Goal: Task Accomplishment & Management: Manage account settings

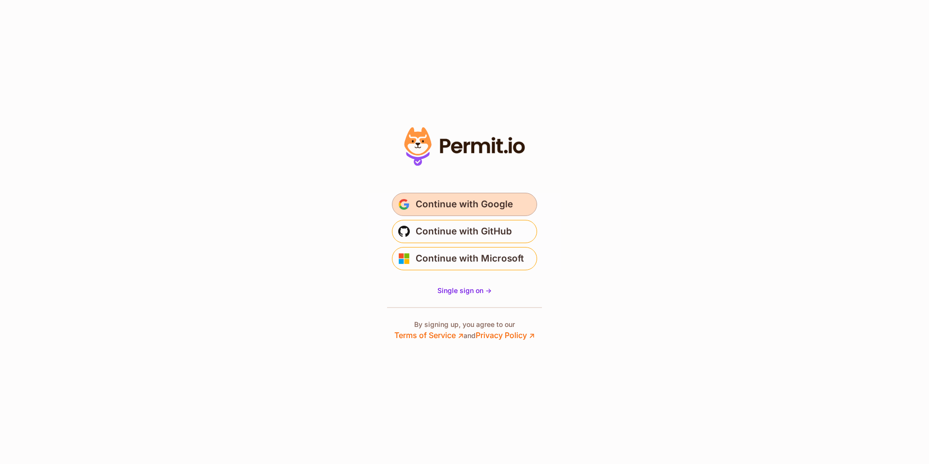
click at [494, 210] on span "Continue with Google" at bounding box center [464, 203] width 97 height 15
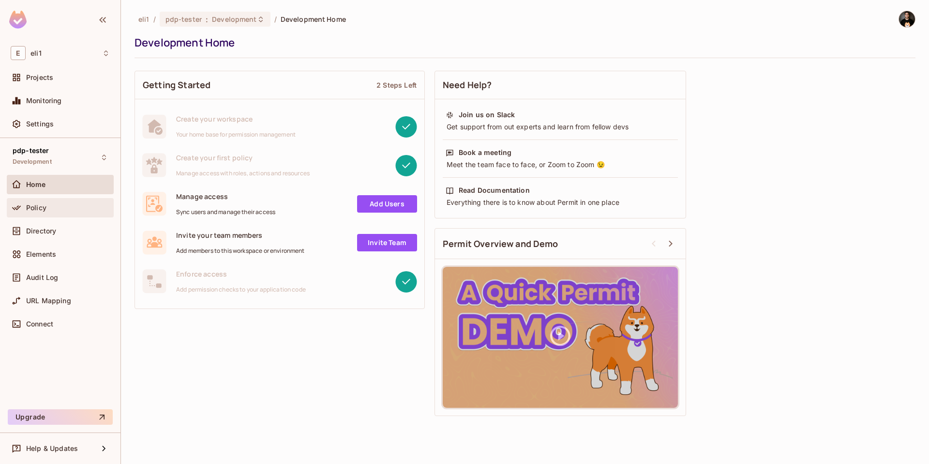
click at [59, 201] on div "Policy" at bounding box center [60, 207] width 107 height 19
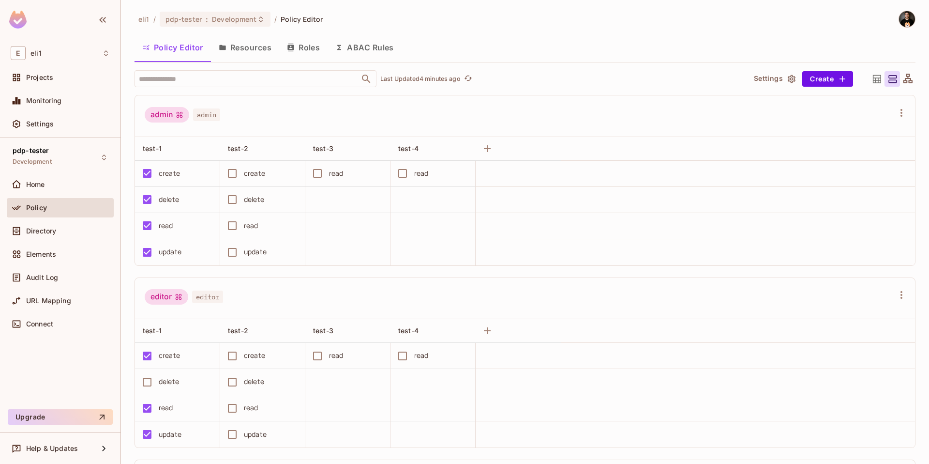
click at [899, 20] on img at bounding box center [907, 19] width 16 height 16
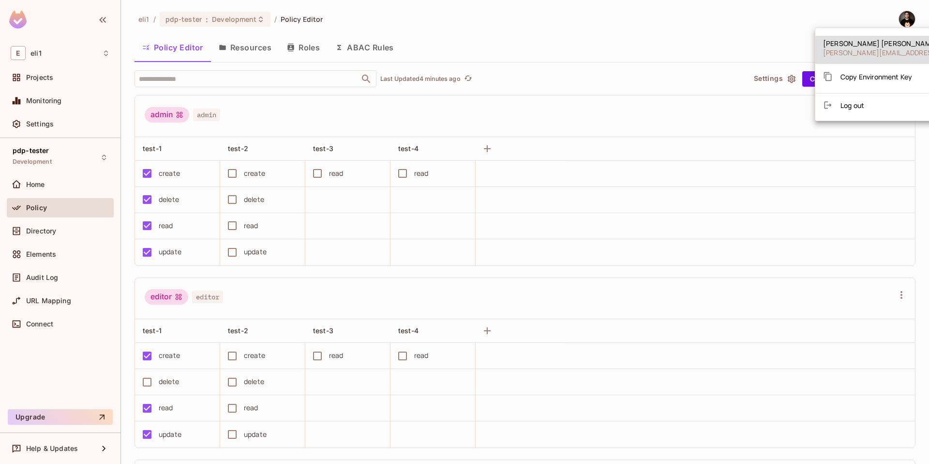
click at [870, 102] on li "Log out" at bounding box center [908, 104] width 187 height 15
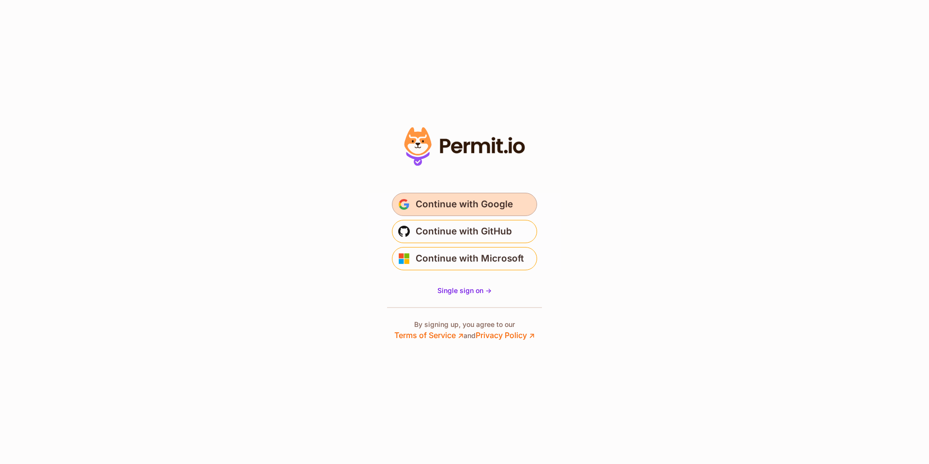
click at [439, 205] on span "Continue with Google" at bounding box center [464, 203] width 97 height 15
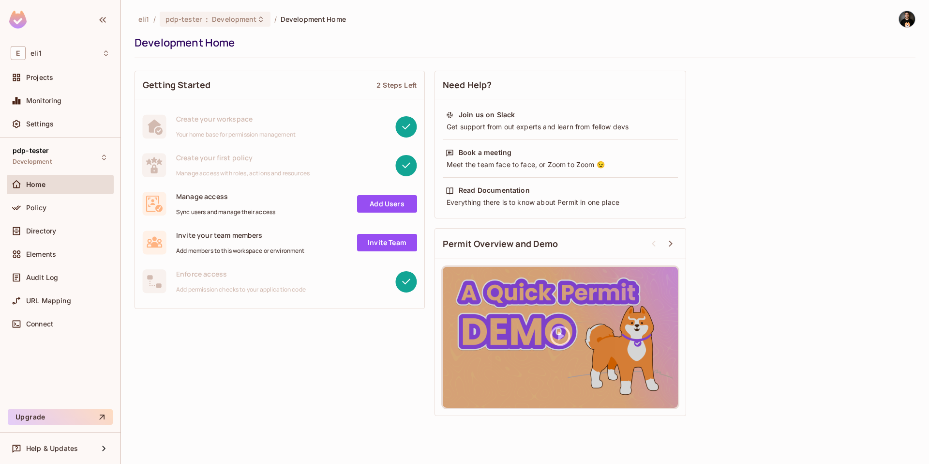
click at [912, 25] on div at bounding box center [907, 19] width 17 height 17
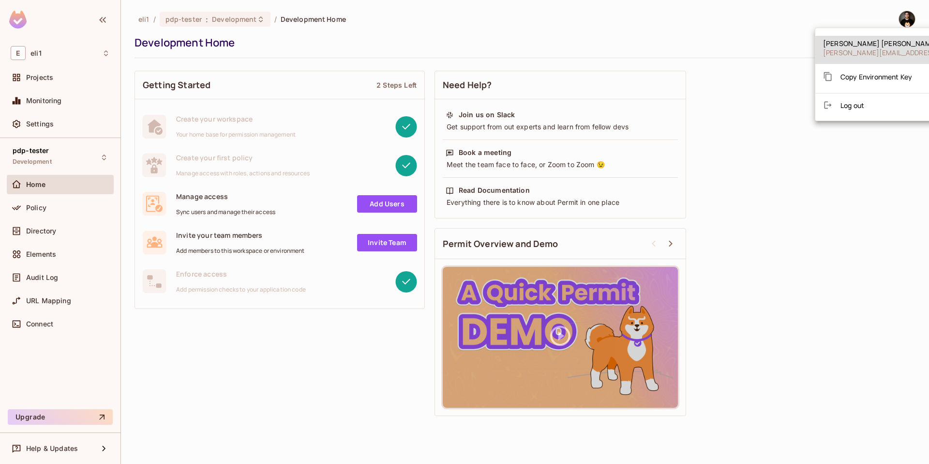
click at [870, 101] on li "Log out" at bounding box center [908, 104] width 187 height 15
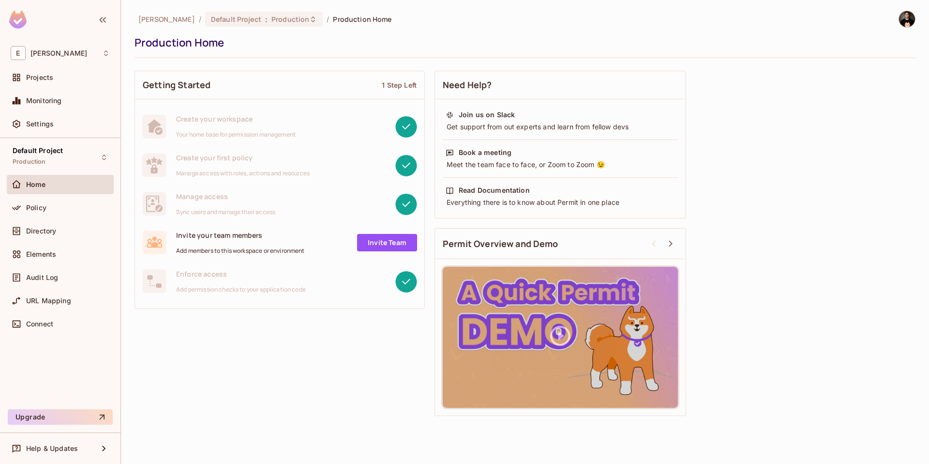
click at [905, 22] on img at bounding box center [907, 19] width 16 height 16
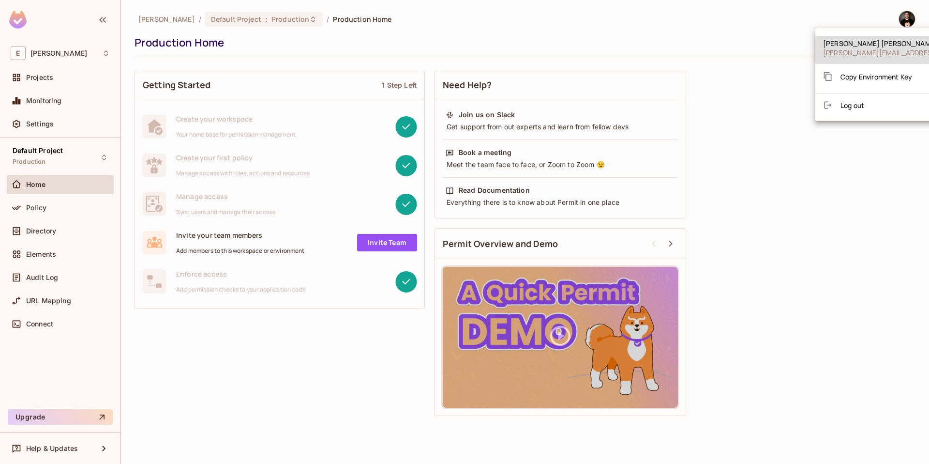
click at [861, 103] on span "Log out" at bounding box center [852, 105] width 24 height 9
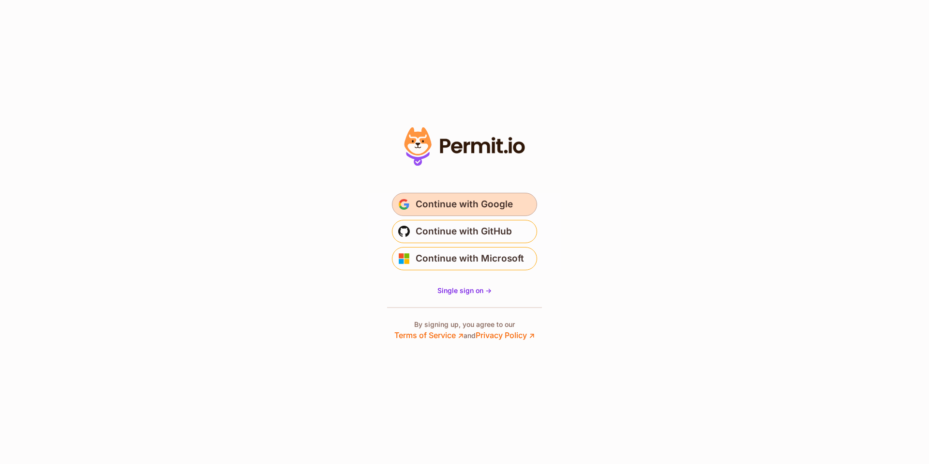
click at [437, 197] on span "Continue with Google" at bounding box center [464, 203] width 97 height 15
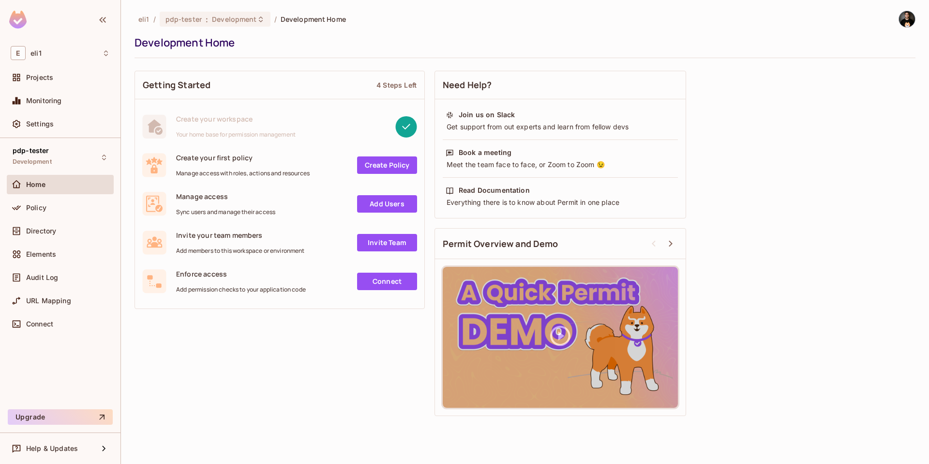
click at [909, 16] on img at bounding box center [907, 19] width 16 height 16
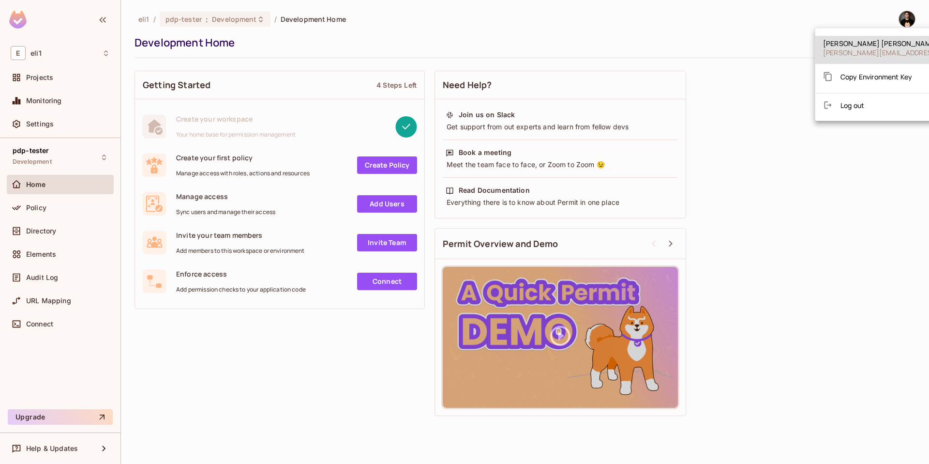
click at [866, 103] on li "Log out" at bounding box center [908, 104] width 187 height 15
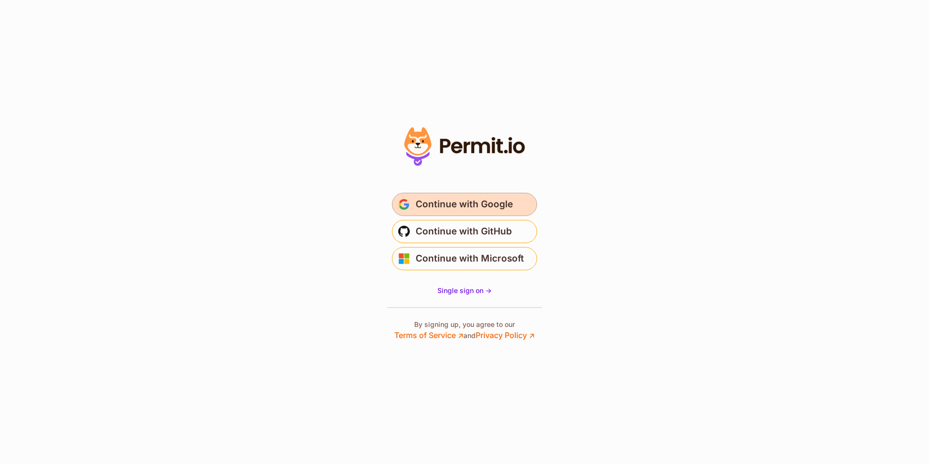
click at [425, 205] on span "Continue with Google" at bounding box center [464, 203] width 97 height 15
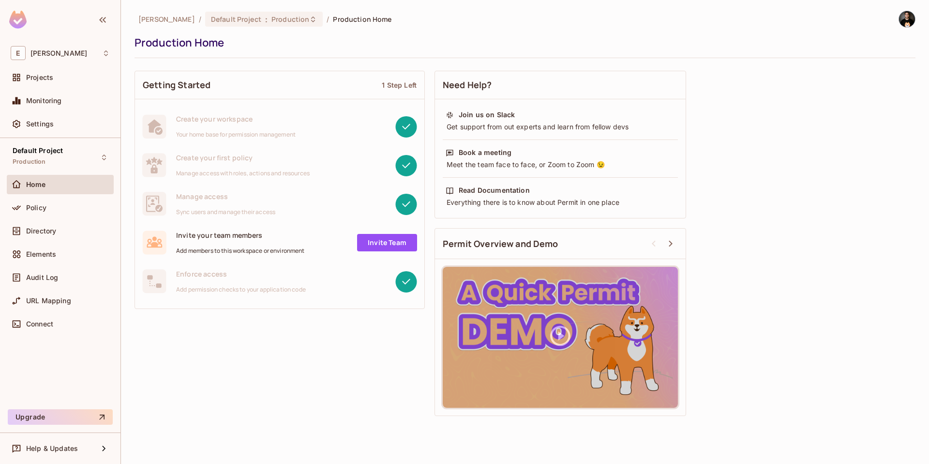
click at [914, 21] on img at bounding box center [907, 19] width 16 height 16
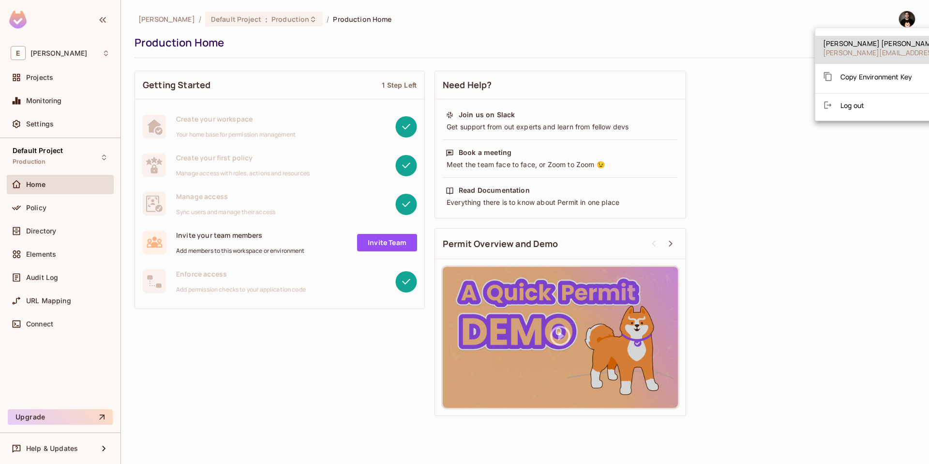
click at [868, 109] on li "Log out" at bounding box center [908, 104] width 187 height 15
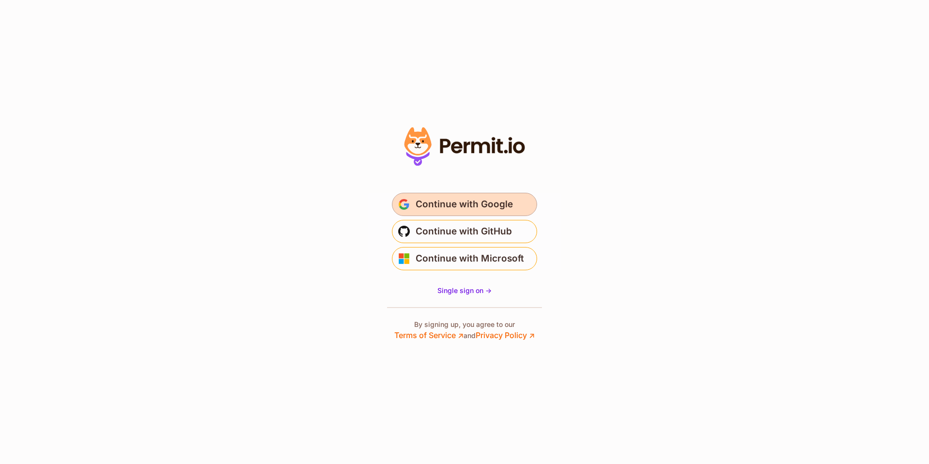
click at [439, 199] on span "Continue with Google" at bounding box center [464, 203] width 97 height 15
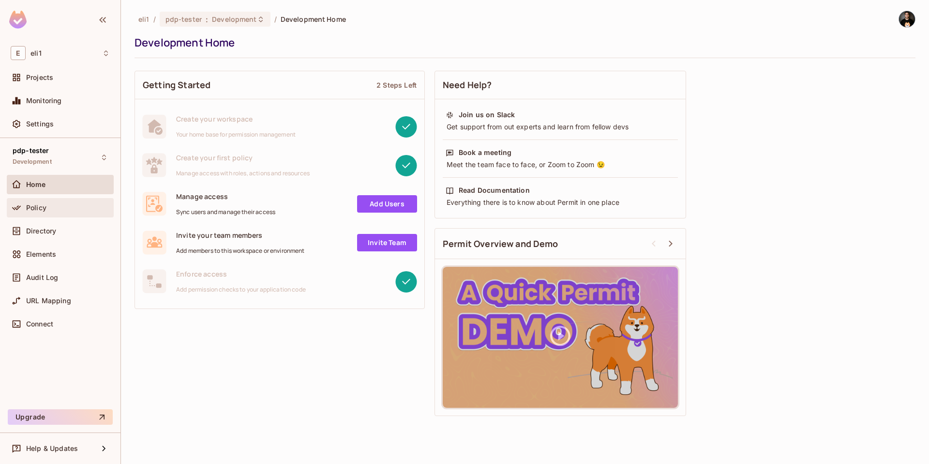
click at [49, 215] on div "Policy" at bounding box center [60, 207] width 107 height 19
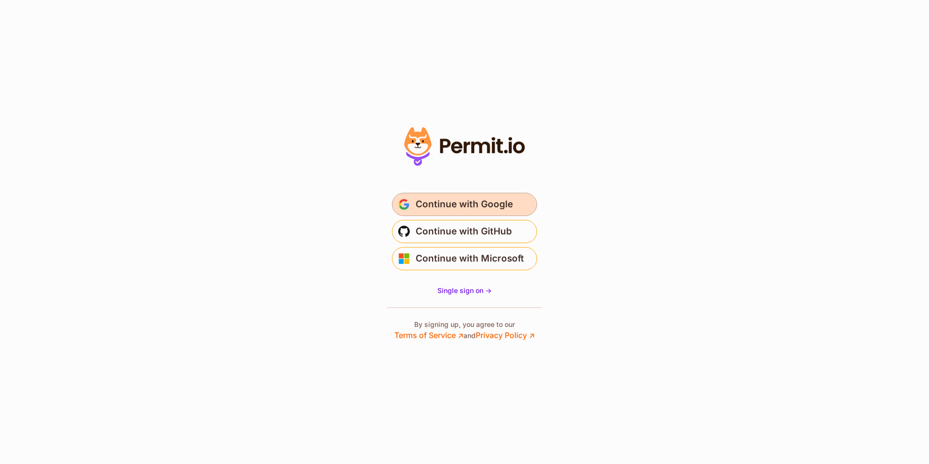
click at [441, 206] on span "Continue with Google" at bounding box center [464, 203] width 97 height 15
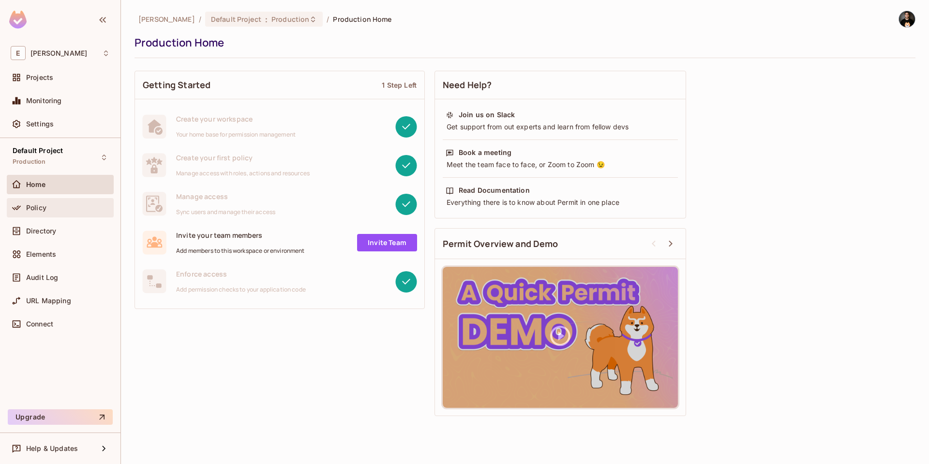
click at [33, 209] on span "Policy" at bounding box center [36, 208] width 20 height 8
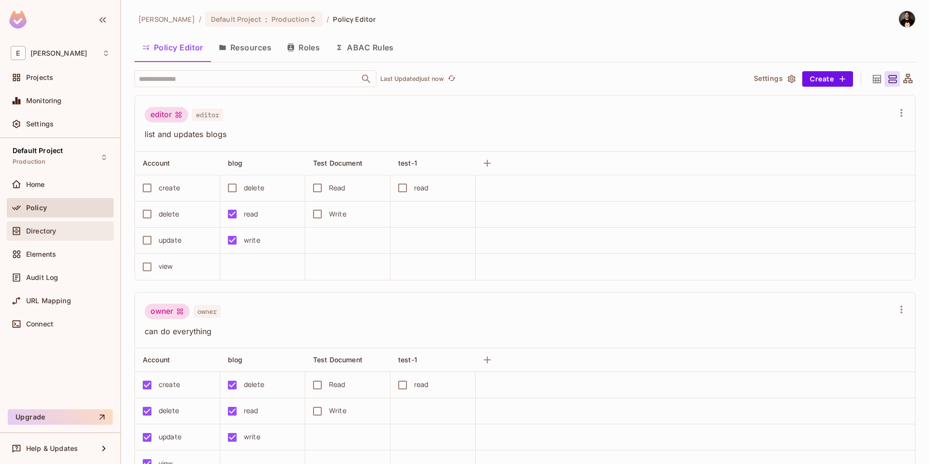
click at [43, 235] on div "Directory" at bounding box center [60, 231] width 99 height 12
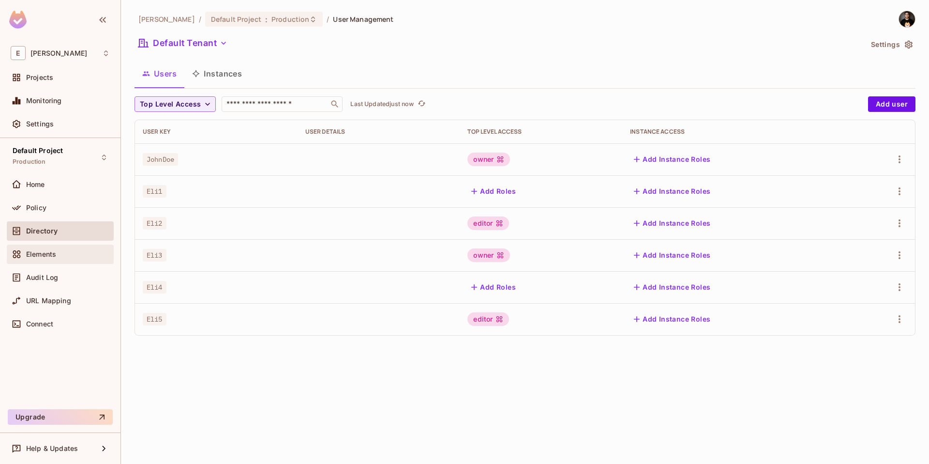
click at [52, 255] on span "Elements" at bounding box center [41, 254] width 30 height 8
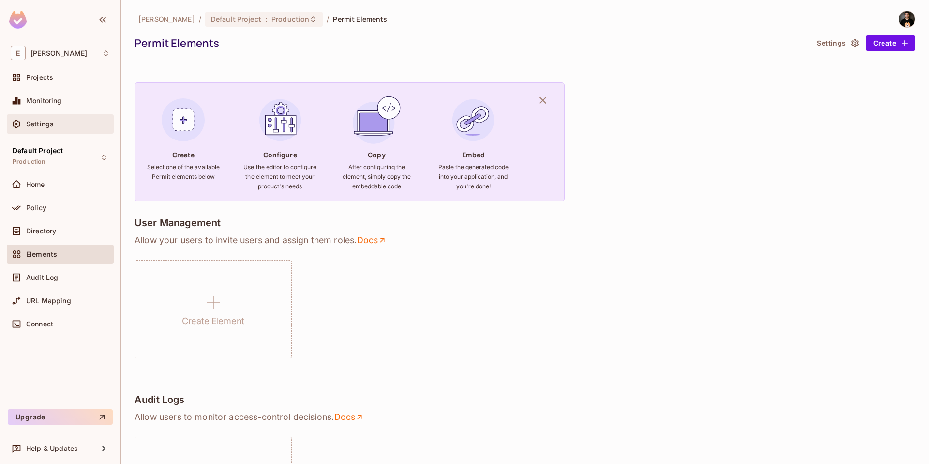
click at [41, 127] on span "Settings" at bounding box center [40, 124] width 28 height 8
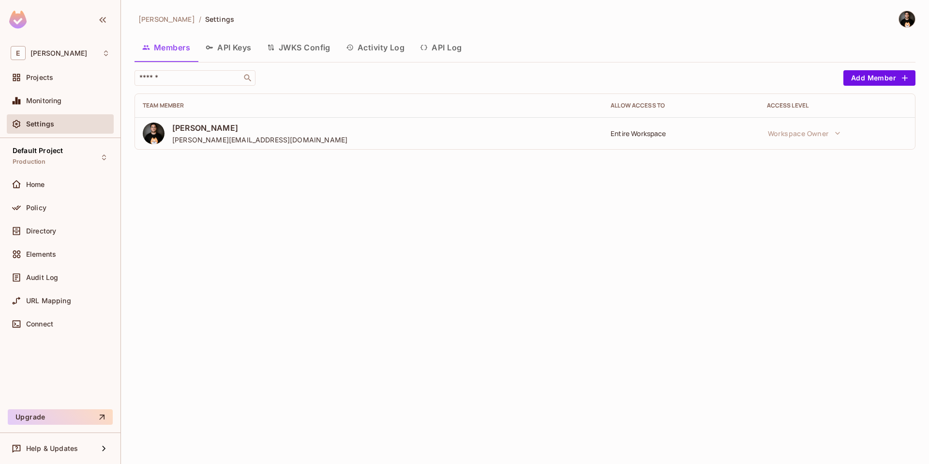
click at [902, 24] on img at bounding box center [907, 19] width 16 height 16
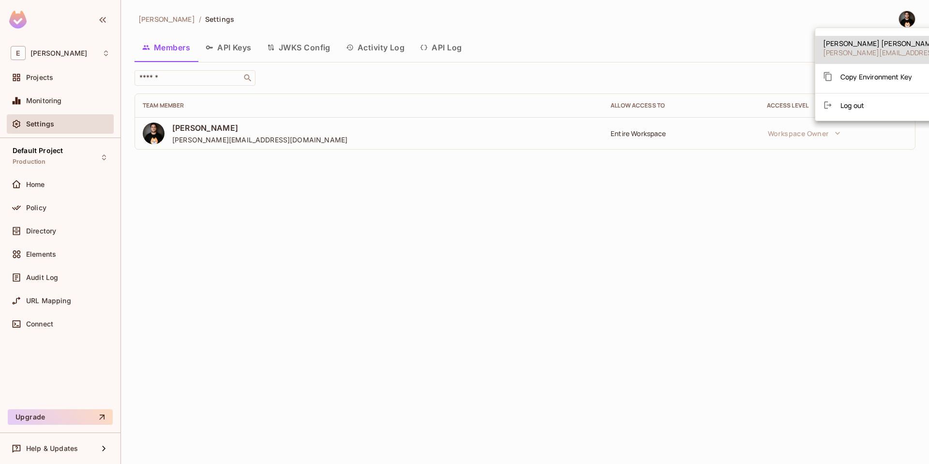
click at [856, 102] on span "Log out" at bounding box center [852, 105] width 24 height 9
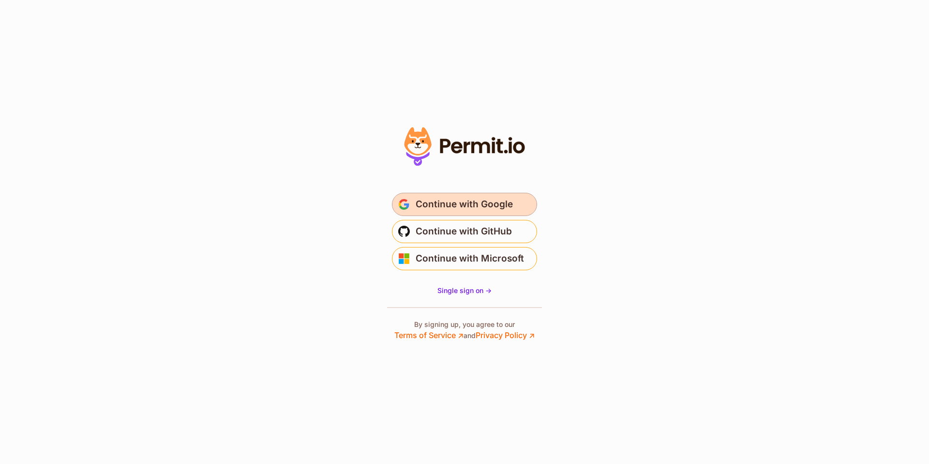
click at [451, 204] on span "Continue with Google" at bounding box center [464, 203] width 97 height 15
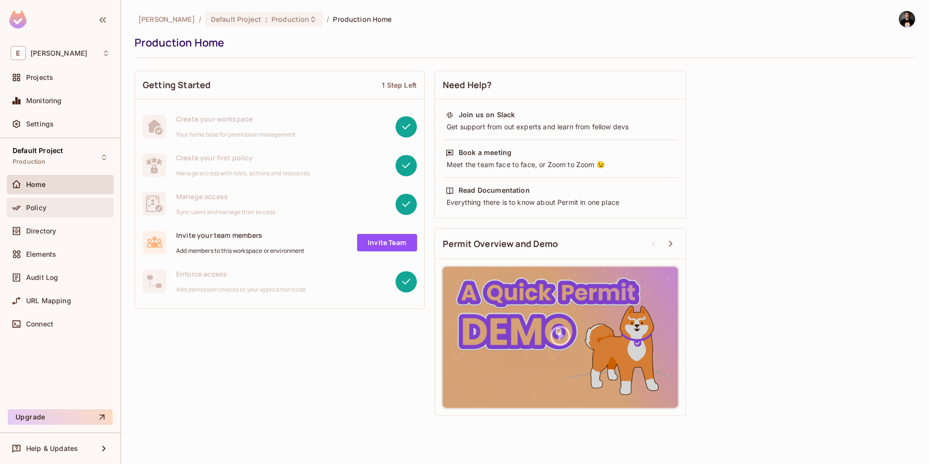
click at [45, 214] on div "Policy" at bounding box center [60, 207] width 107 height 19
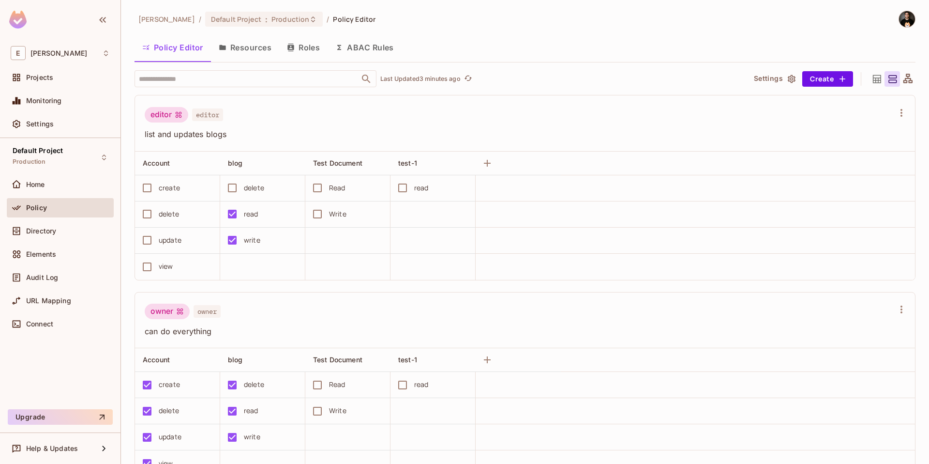
click at [899, 20] on img at bounding box center [907, 19] width 16 height 16
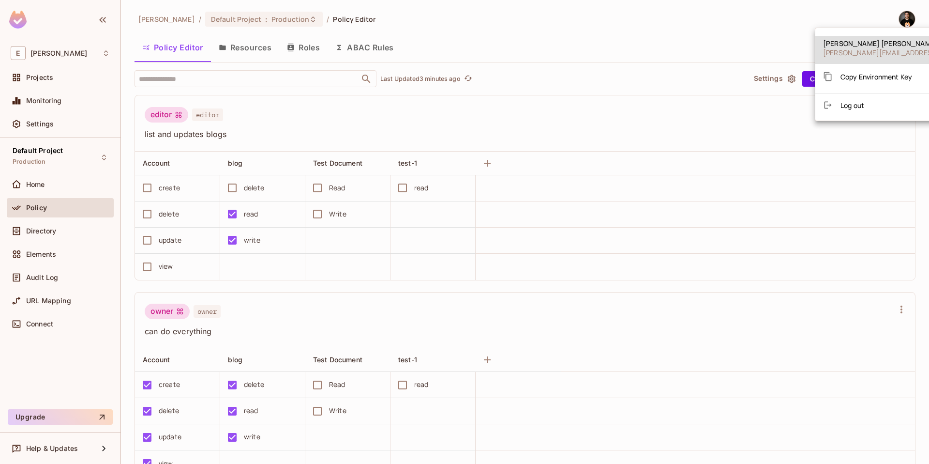
click at [864, 103] on span "Log out" at bounding box center [852, 105] width 24 height 9
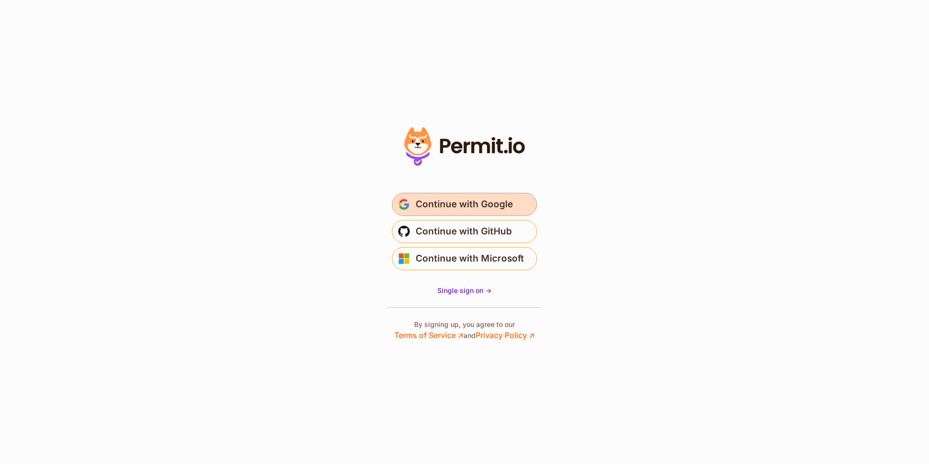
click at [443, 200] on span "Continue with Google" at bounding box center [464, 203] width 97 height 15
